Goal: Use online tool/utility: Utilize a website feature to perform a specific function

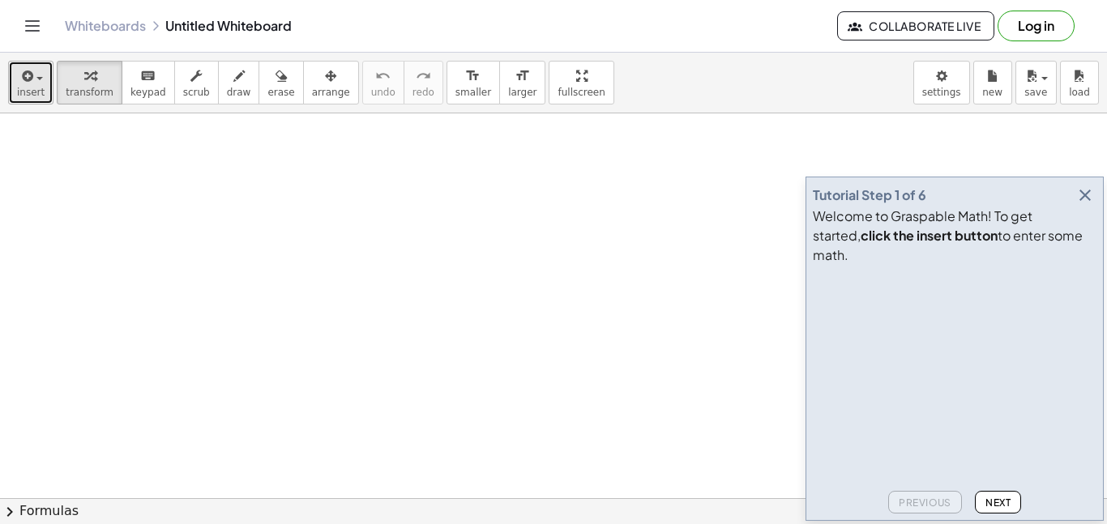
click at [38, 87] on span "insert" at bounding box center [31, 92] width 28 height 11
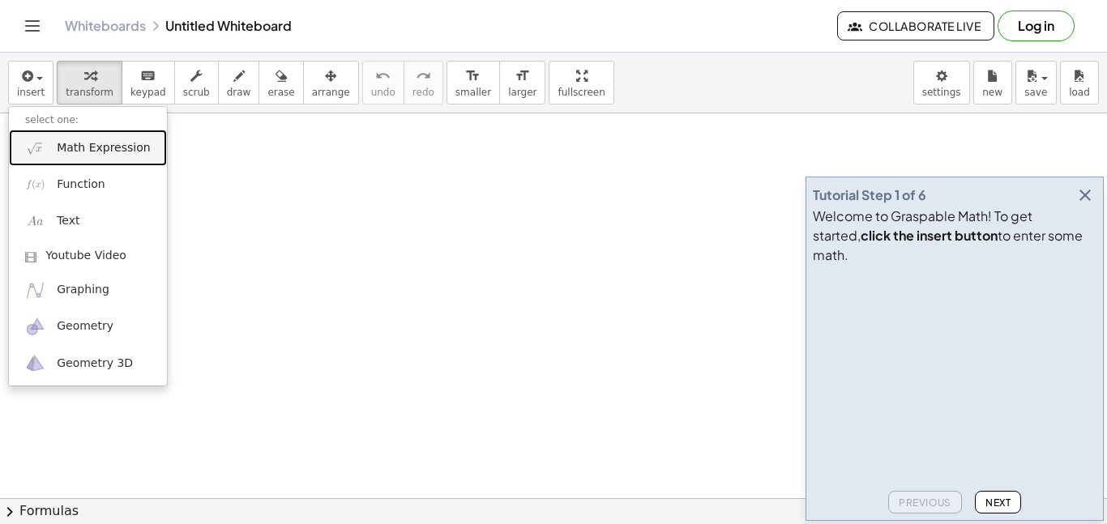
click at [67, 146] on span "Math Expression" at bounding box center [103, 148] width 93 height 16
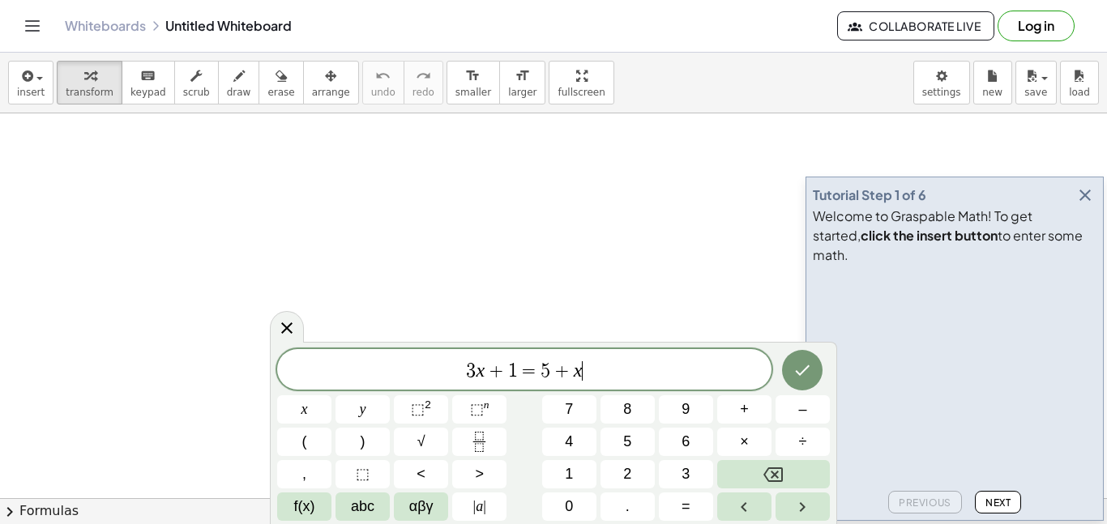
scroll to position [1, 0]
click at [802, 378] on icon "Done" at bounding box center [801, 370] width 19 height 19
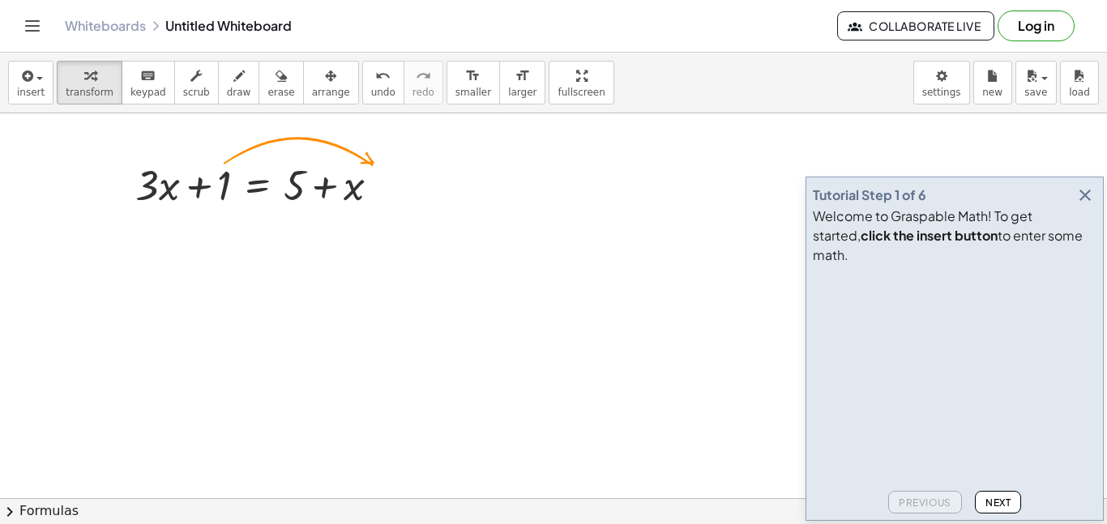
click at [1078, 205] on icon "button" at bounding box center [1084, 195] width 19 height 19
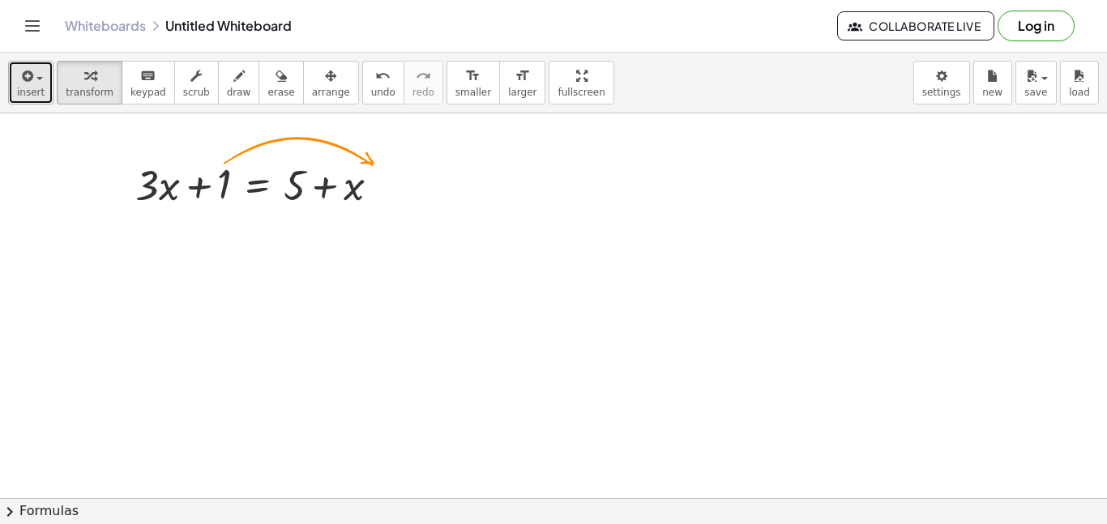
click at [19, 83] on icon "button" at bounding box center [26, 75] width 15 height 19
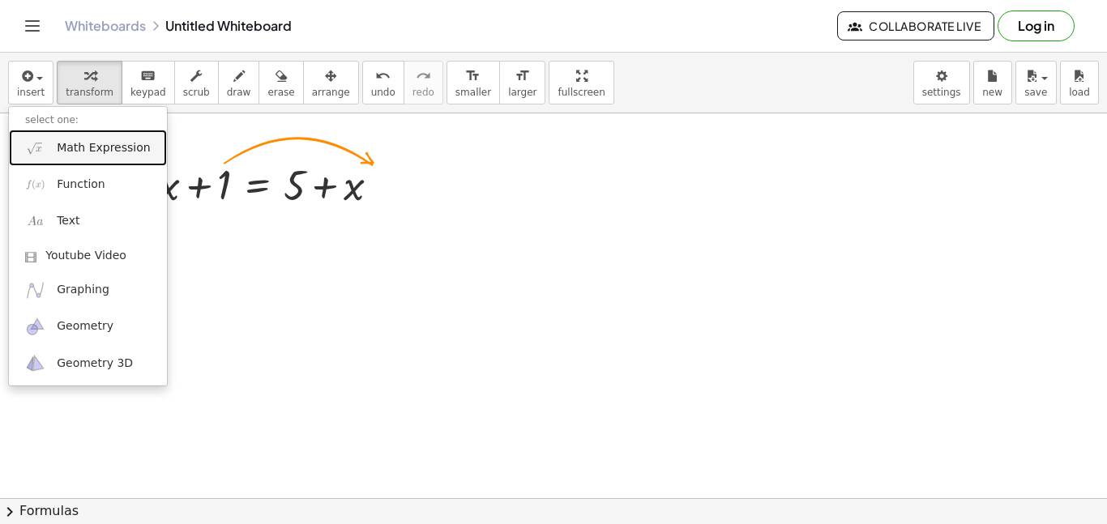
click at [71, 141] on span "Math Expression" at bounding box center [103, 148] width 93 height 16
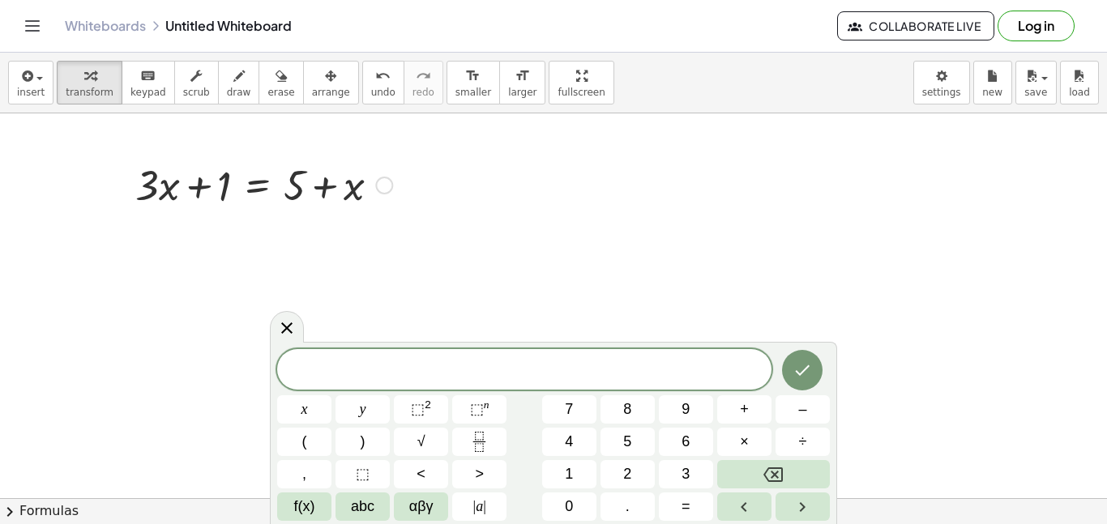
click at [149, 169] on div at bounding box center [263, 183] width 273 height 55
click at [376, 182] on div at bounding box center [384, 186] width 18 height 18
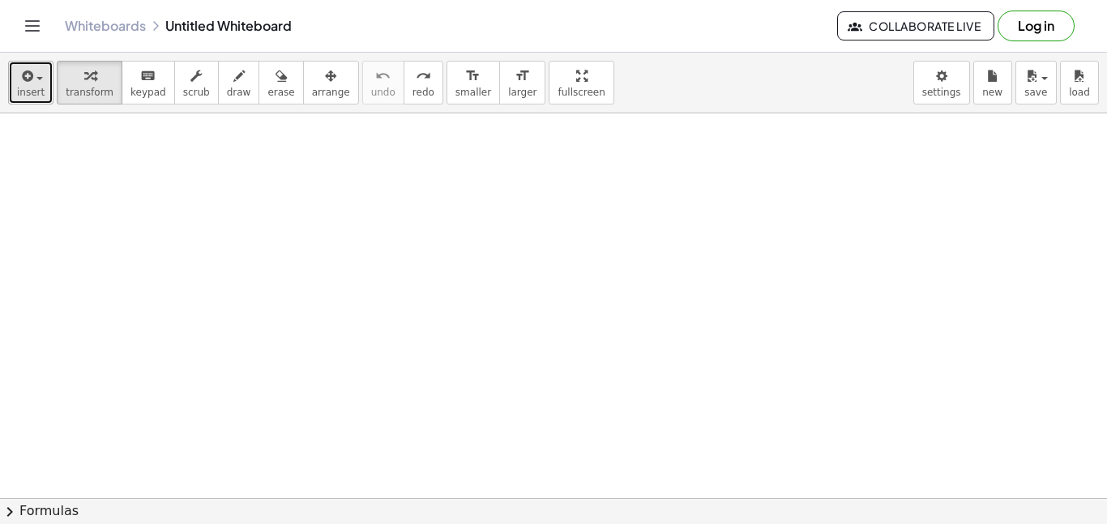
click at [42, 85] on button "insert" at bounding box center [30, 83] width 45 height 44
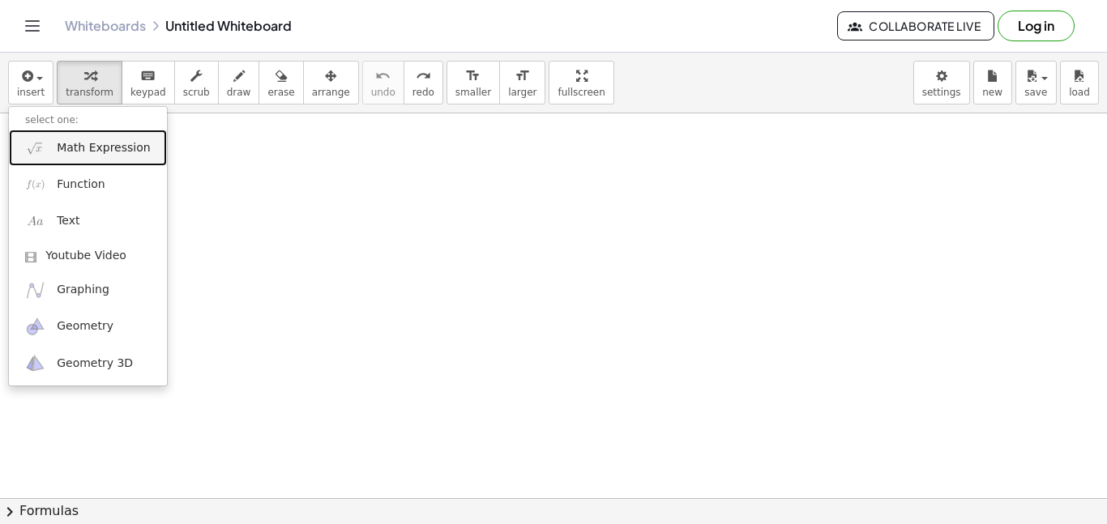
click at [103, 147] on span "Math Expression" at bounding box center [103, 148] width 93 height 16
